Goal: Transaction & Acquisition: Purchase product/service

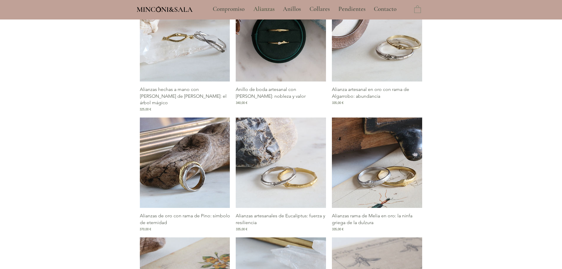
type input "**********"
select select "**********"
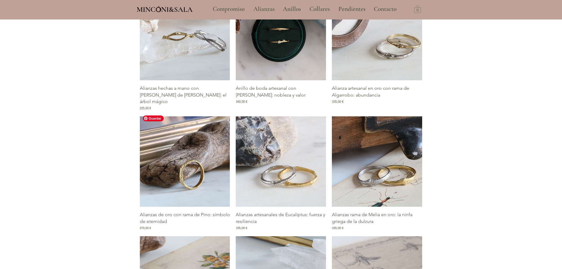
click at [203, 153] on img "Galería de Alianzas de oro con rama de Pino: símbolo de eternidad" at bounding box center [185, 161] width 90 height 90
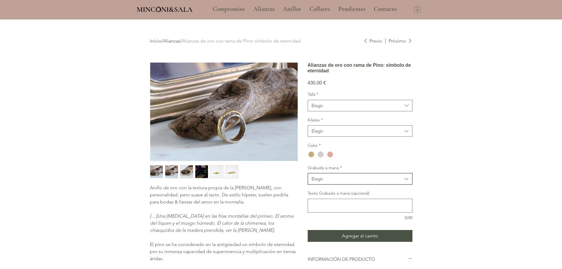
click at [356, 182] on span "Elegir" at bounding box center [356, 178] width 91 height 6
click at [352, 197] on span "Sí" at bounding box center [359, 194] width 97 height 6
click at [354, 182] on span "Sí" at bounding box center [356, 178] width 91 height 6
click at [348, 209] on div "No" at bounding box center [360, 204] width 104 height 11
click at [380, 159] on div "Color *" at bounding box center [360, 150] width 105 height 16
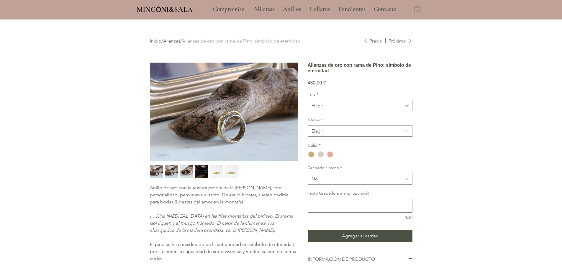
click at [457, 170] on div "main content" at bounding box center [281, 195] width 562 height 352
click at [366, 182] on span "No" at bounding box center [356, 178] width 91 height 6
click at [339, 210] on div "No" at bounding box center [360, 204] width 104 height 11
click at [312, 157] on div "main content" at bounding box center [311, 154] width 6 height 6
click at [336, 109] on span "Elegir" at bounding box center [356, 105] width 91 height 6
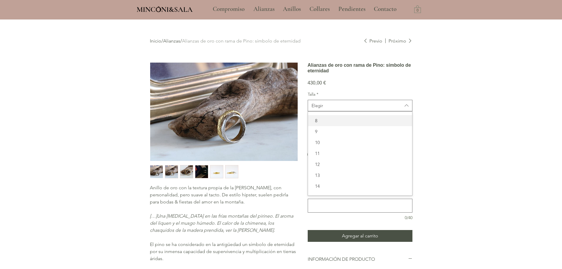
click at [331, 124] on span "8" at bounding box center [359, 120] width 97 height 6
click at [330, 134] on span "Elegir" at bounding box center [356, 131] width 91 height 6
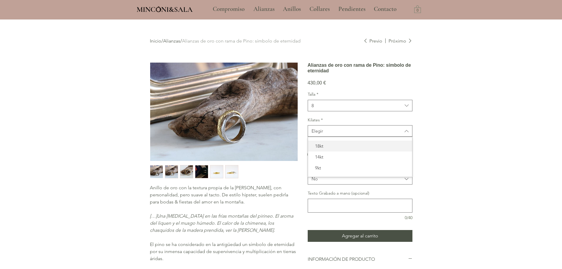
click at [324, 149] on span "18kt" at bounding box center [359, 146] width 97 height 6
click at [321, 210] on textarea "Texto Grabado a mano (opcional)" at bounding box center [360, 205] width 104 height 9
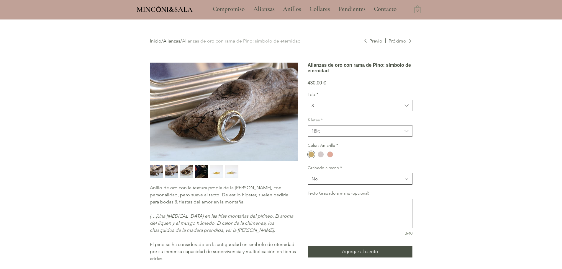
click at [328, 182] on span "No" at bounding box center [356, 178] width 91 height 6
click at [325, 208] on span "No" at bounding box center [359, 204] width 97 height 6
click at [314, 157] on div "main content" at bounding box center [311, 154] width 6 height 6
click at [324, 137] on button "18kt" at bounding box center [360, 131] width 105 height 12
click at [321, 149] on span "18kt" at bounding box center [359, 146] width 97 height 6
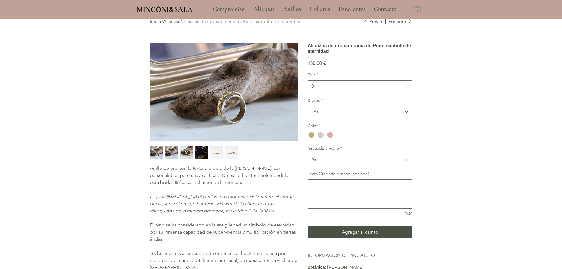
scroll to position [29, 0]
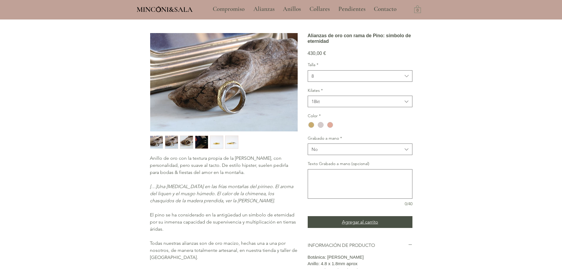
click at [356, 225] on span "Agregar al carrito" at bounding box center [360, 221] width 36 height 7
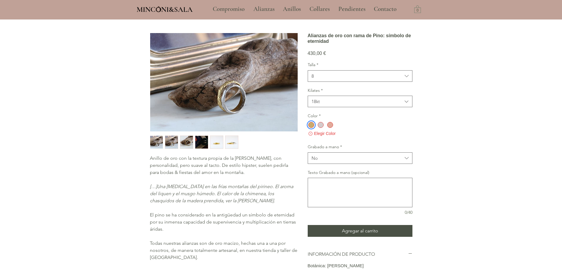
click at [397, 150] on div "Talla * 8 Kilates * 18kt Color * Elegir Color Grabado a mano * No Texto Grabado…" at bounding box center [360, 138] width 105 height 153
click at [314, 128] on div "main content" at bounding box center [311, 125] width 6 height 6
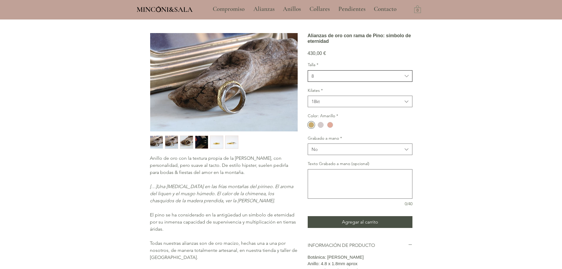
click at [329, 81] on button "8" at bounding box center [360, 76] width 105 height 12
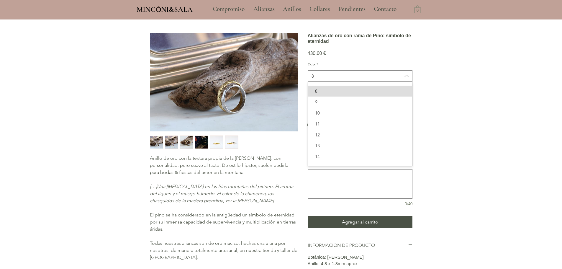
click at [324, 96] on div "8" at bounding box center [360, 91] width 104 height 11
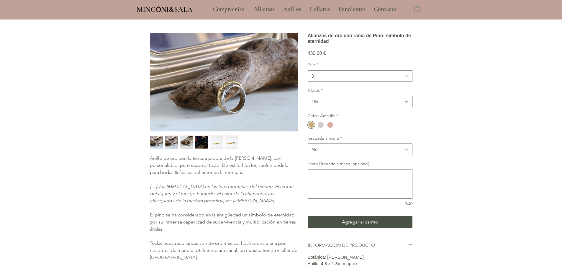
click at [323, 104] on span "18kt" at bounding box center [356, 101] width 91 height 6
click at [320, 119] on span "18kt" at bounding box center [359, 116] width 97 height 6
click at [311, 128] on div "main content" at bounding box center [311, 125] width 6 height 6
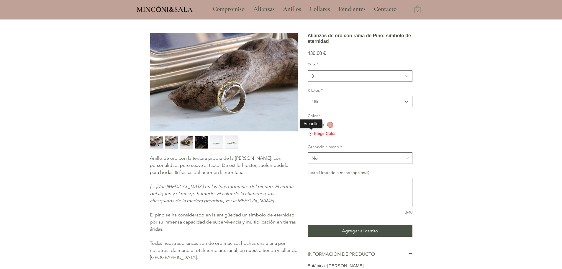
click at [315, 128] on div "main content" at bounding box center [310, 124] width 9 height 7
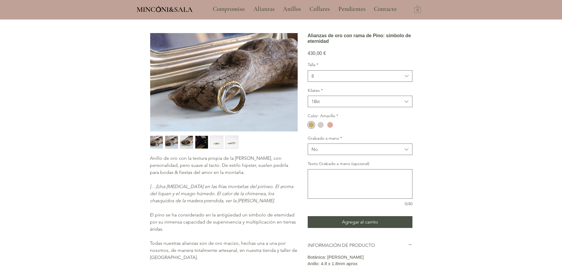
click at [314, 152] on div "Grabado a mano * No" at bounding box center [360, 145] width 105 height 20
click at [315, 152] on div "No" at bounding box center [314, 149] width 6 height 6
click at [315, 167] on span "Sí" at bounding box center [359, 164] width 97 height 6
click at [345, 129] on div "Color: Amarillo *" at bounding box center [360, 121] width 105 height 16
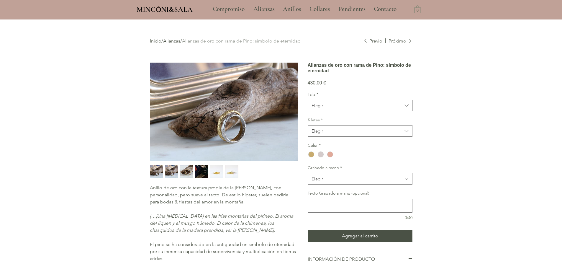
click at [329, 109] on span "Elegir" at bounding box center [356, 105] width 91 height 6
click at [320, 124] on span "8" at bounding box center [359, 120] width 97 height 6
click at [316, 134] on div "Elegir" at bounding box center [317, 131] width 12 height 6
click at [316, 149] on span "18kt" at bounding box center [359, 146] width 97 height 6
click at [311, 157] on div "main content" at bounding box center [311, 154] width 6 height 6
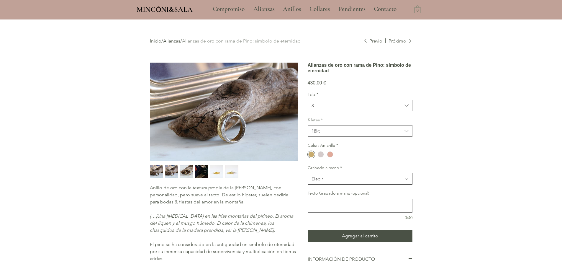
click at [312, 182] on div "Elegir" at bounding box center [317, 178] width 12 height 6
click at [317, 197] on span "Sí" at bounding box center [359, 194] width 97 height 6
click at [445, 182] on div "main content" at bounding box center [281, 195] width 562 height 352
click at [332, 137] on button "18kt" at bounding box center [360, 131] width 105 height 12
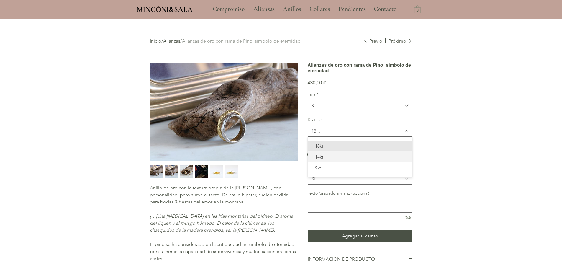
click at [319, 160] on span "14kt" at bounding box center [359, 157] width 97 height 6
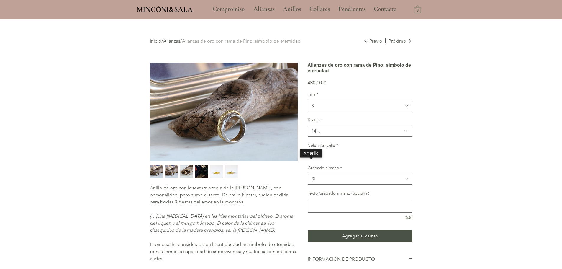
click at [312, 157] on div "main content" at bounding box center [311, 154] width 6 height 6
click at [318, 109] on span "8" at bounding box center [356, 105] width 91 height 6
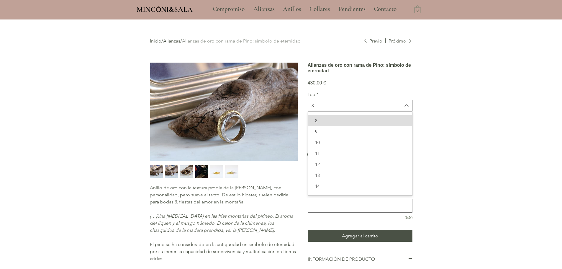
click at [318, 109] on span "8" at bounding box center [356, 105] width 91 height 6
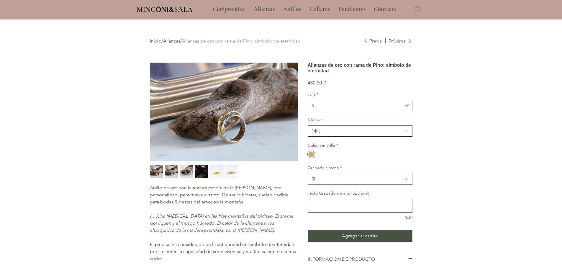
click at [332, 134] on span "14kt" at bounding box center [356, 131] width 91 height 6
click at [324, 171] on span "9kt" at bounding box center [359, 168] width 97 height 6
click at [309, 157] on div "main content" at bounding box center [311, 154] width 6 height 6
click at [442, 157] on div "main content" at bounding box center [281, 195] width 562 height 352
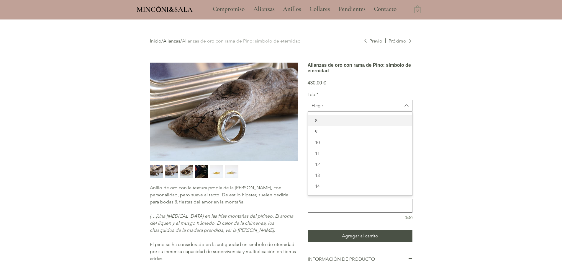
click at [321, 125] on div "8" at bounding box center [360, 120] width 104 height 11
click at [353, 134] on span "Elegir" at bounding box center [356, 131] width 91 height 6
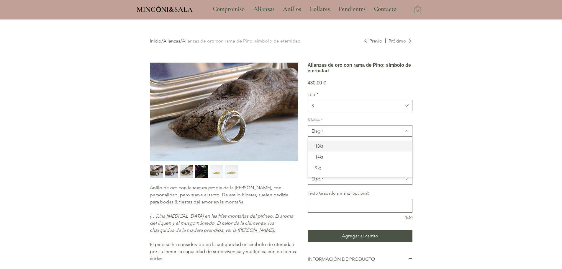
click at [333, 149] on span "18kt" at bounding box center [359, 146] width 97 height 6
click at [309, 157] on div "main content" at bounding box center [311, 154] width 6 height 6
click at [327, 184] on button "Elegir" at bounding box center [360, 179] width 105 height 12
click at [322, 197] on span "Sí" at bounding box center [359, 194] width 97 height 6
click at [328, 182] on span "Sí" at bounding box center [356, 178] width 91 height 6
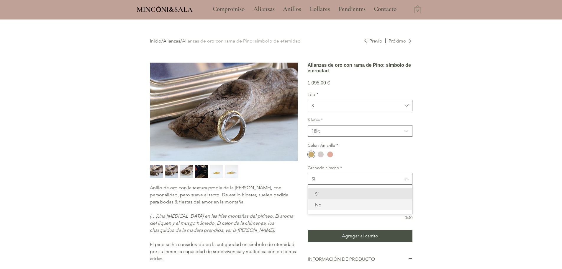
click at [320, 208] on span "No" at bounding box center [359, 204] width 97 height 6
click at [457, 158] on div "main content" at bounding box center [281, 195] width 562 height 352
click at [175, 40] on link "Alianzas" at bounding box center [171, 41] width 17 height 6
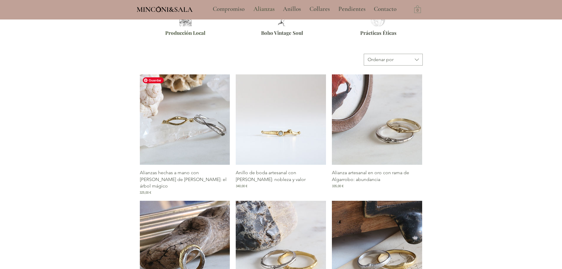
scroll to position [206, 0]
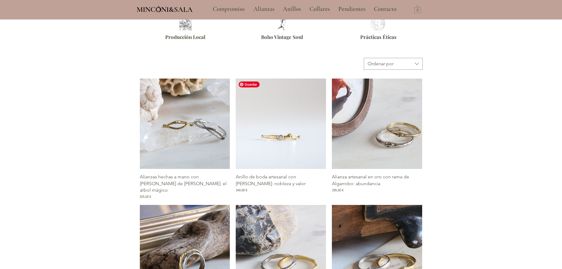
click at [257, 118] on img "Galería de Anillo de boda artesanal con rama de Pruno: nobleza y valor" at bounding box center [281, 123] width 90 height 90
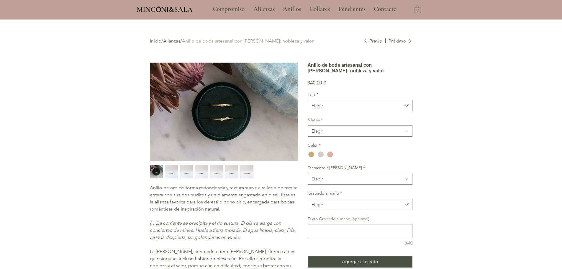
click at [323, 111] on button "Elegir" at bounding box center [360, 106] width 105 height 12
click at [324, 124] on span "8" at bounding box center [359, 120] width 97 height 6
click at [338, 134] on span "Elegir" at bounding box center [356, 131] width 91 height 6
click at [327, 171] on span "9kt" at bounding box center [359, 168] width 97 height 6
click at [309, 157] on div "main content" at bounding box center [311, 154] width 6 height 6
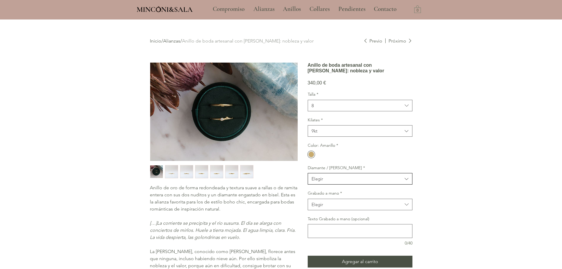
click at [328, 182] on span "Elegir" at bounding box center [356, 178] width 91 height 6
click at [335, 197] on span "Pruno con Diamante" at bounding box center [359, 194] width 97 height 6
click at [360, 207] on span "Elegir" at bounding box center [356, 204] width 91 height 6
click at [319, 233] on span "No" at bounding box center [359, 230] width 97 height 6
click at [452, 174] on div "main content" at bounding box center [281, 211] width 562 height 384
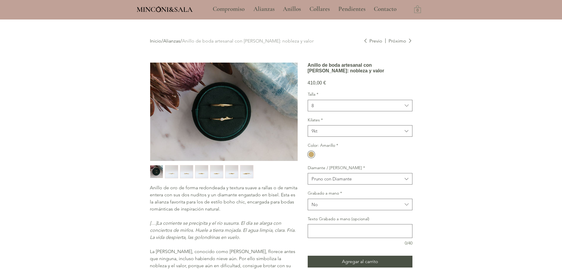
click at [452, 174] on div "main content" at bounding box center [281, 211] width 562 height 384
click at [334, 109] on span "8" at bounding box center [356, 105] width 91 height 6
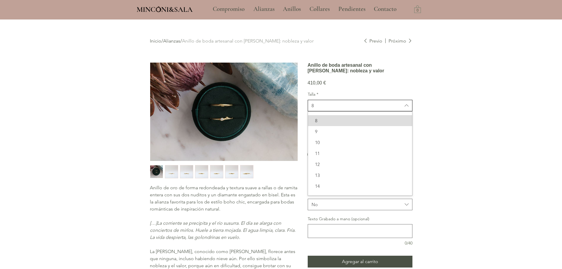
click at [334, 109] on span "8" at bounding box center [356, 105] width 91 height 6
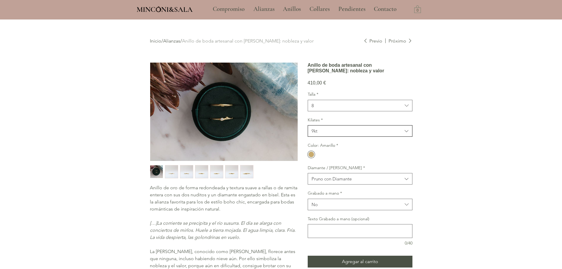
click at [327, 137] on button "9kt" at bounding box center [360, 131] width 105 height 12
click at [326, 151] on div "18kt" at bounding box center [360, 145] width 104 height 11
click at [311, 157] on div "main content" at bounding box center [311, 154] width 6 height 6
click at [309, 157] on div "main content" at bounding box center [311, 154] width 6 height 6
click at [348, 182] on div "Pruno con Diamante" at bounding box center [331, 178] width 40 height 6
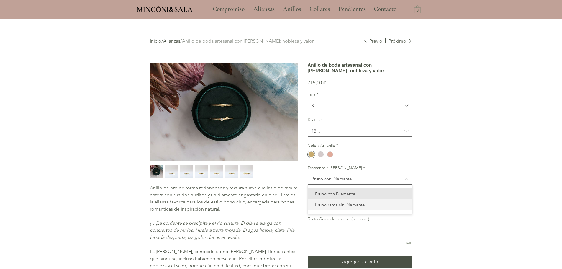
click at [342, 208] on span "Pruno rama sin Diamante" at bounding box center [359, 204] width 97 height 6
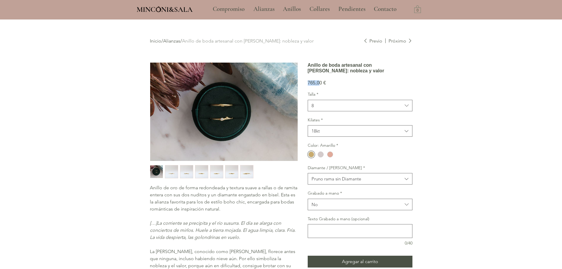
drag, startPoint x: 321, startPoint y: 98, endPoint x: 306, endPoint y: 99, distance: 15.1
click at [306, 99] on div "Anillo de oro de forma redondeada y textura suave a rallas o de ramita entera c…" at bounding box center [281, 225] width 263 height 326
click at [333, 109] on span "Elegir" at bounding box center [356, 105] width 91 height 6
click at [326, 109] on span "Elegir" at bounding box center [356, 105] width 91 height 6
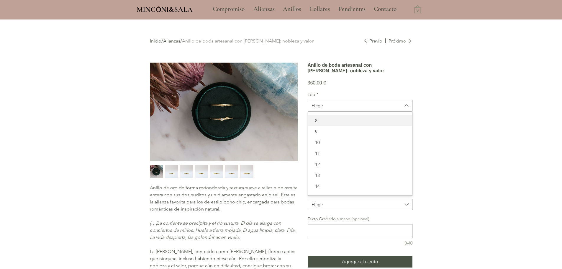
click at [320, 124] on span "8" at bounding box center [359, 120] width 97 height 6
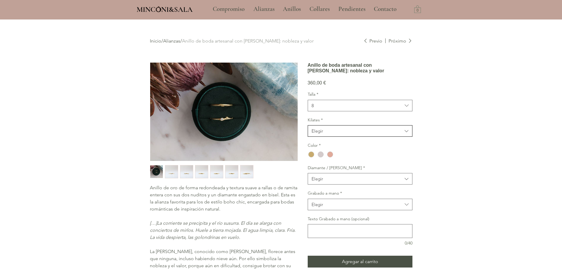
click at [329, 134] on span "Elegir" at bounding box center [356, 131] width 91 height 6
click at [323, 149] on span "18kt" at bounding box center [359, 146] width 97 height 6
click at [311, 159] on div "main content" at bounding box center [310, 154] width 9 height 9
click at [322, 182] on div "Elegir" at bounding box center [317, 178] width 12 height 6
click at [320, 208] on span "Pruno rama sin Diamante" at bounding box center [359, 204] width 97 height 6
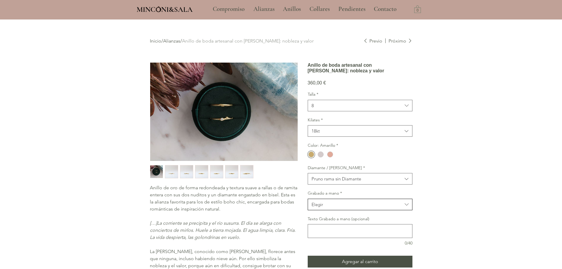
click at [351, 207] on span "Elegir" at bounding box center [356, 204] width 91 height 6
click at [318, 233] on span "No" at bounding box center [359, 230] width 97 height 6
click at [478, 136] on div "main content" at bounding box center [281, 211] width 562 height 384
